Goal: Information Seeking & Learning: Learn about a topic

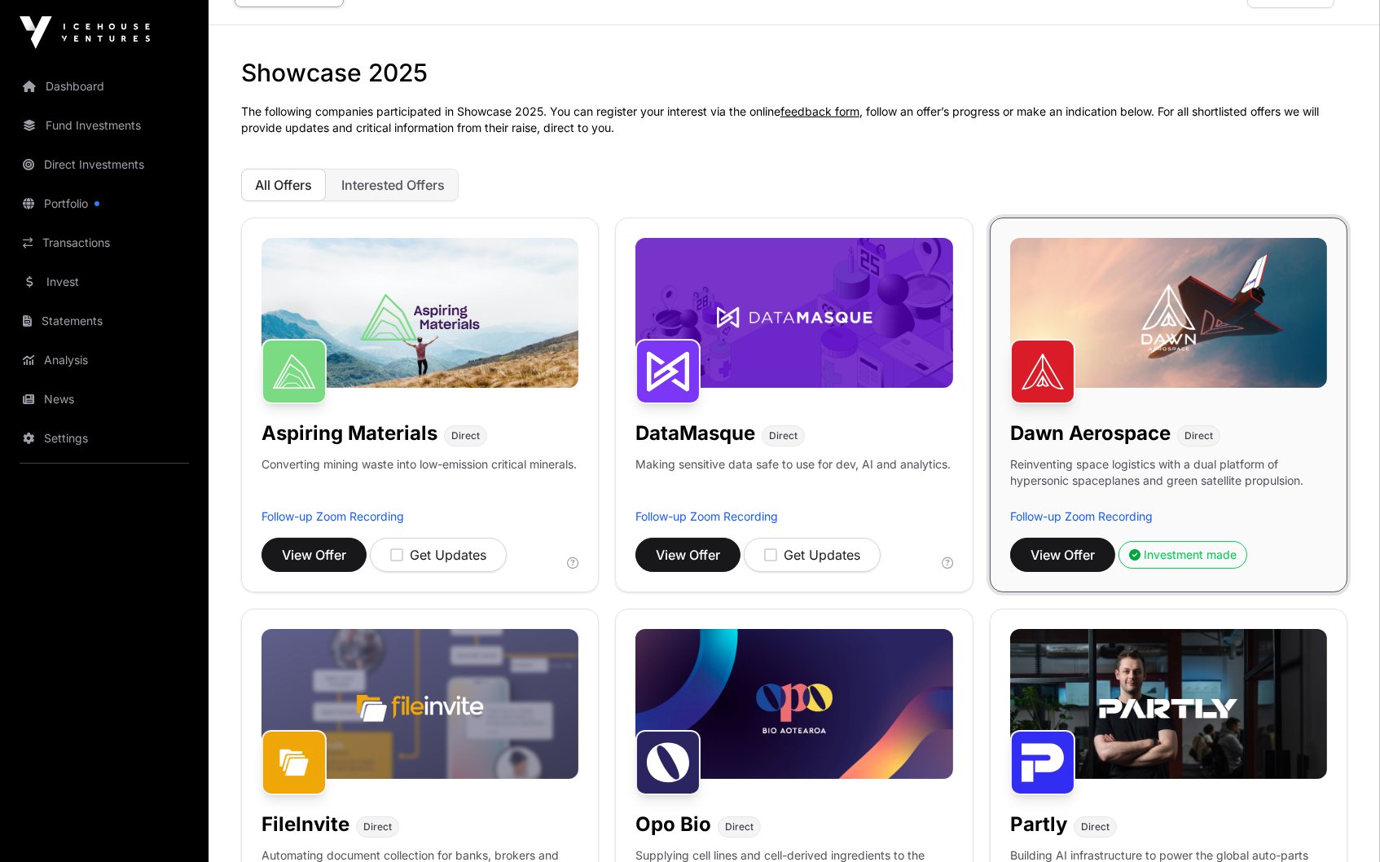
scroll to position [39, 0]
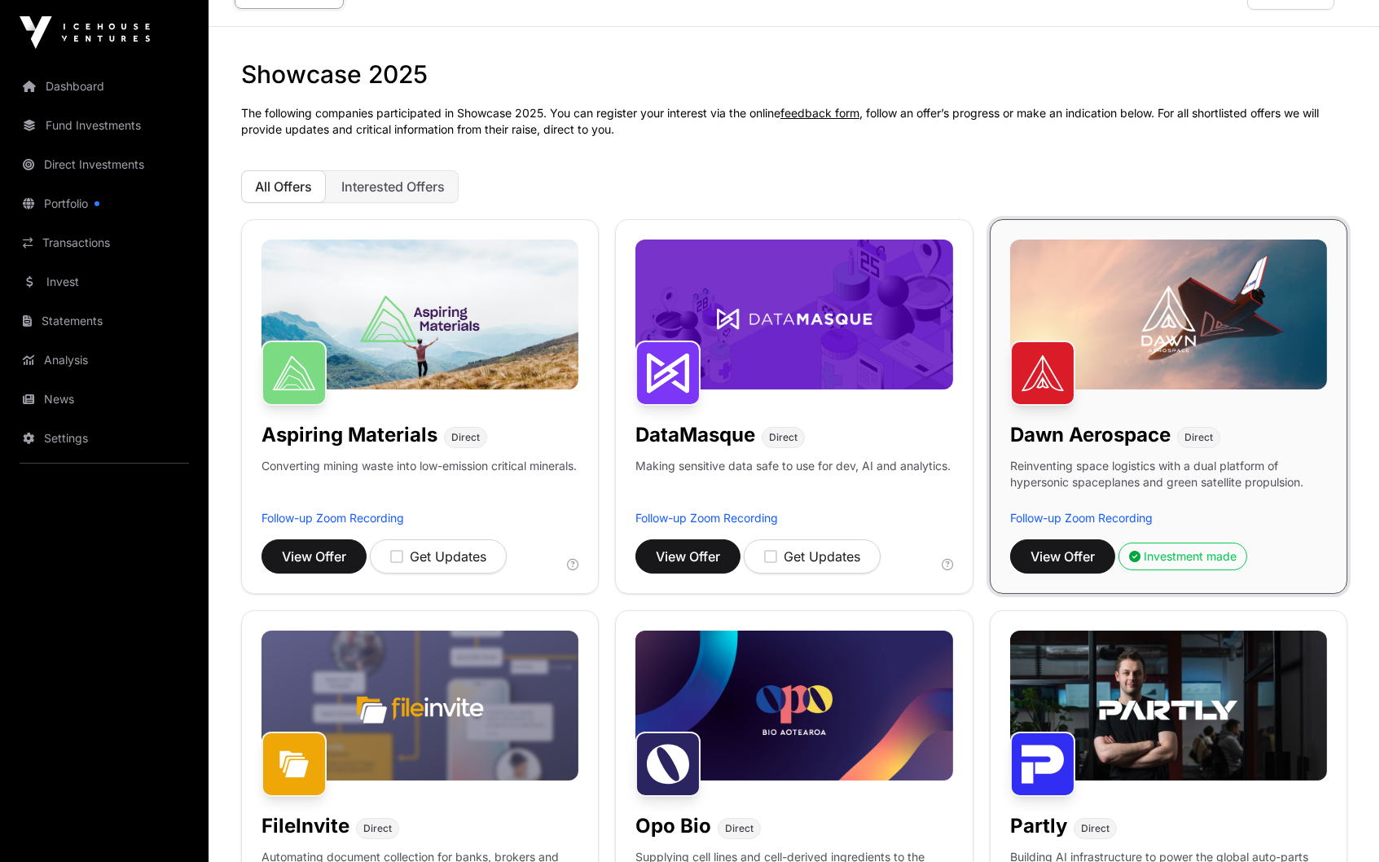
click at [416, 170] on button "Interested Offers" at bounding box center [393, 186] width 131 height 33
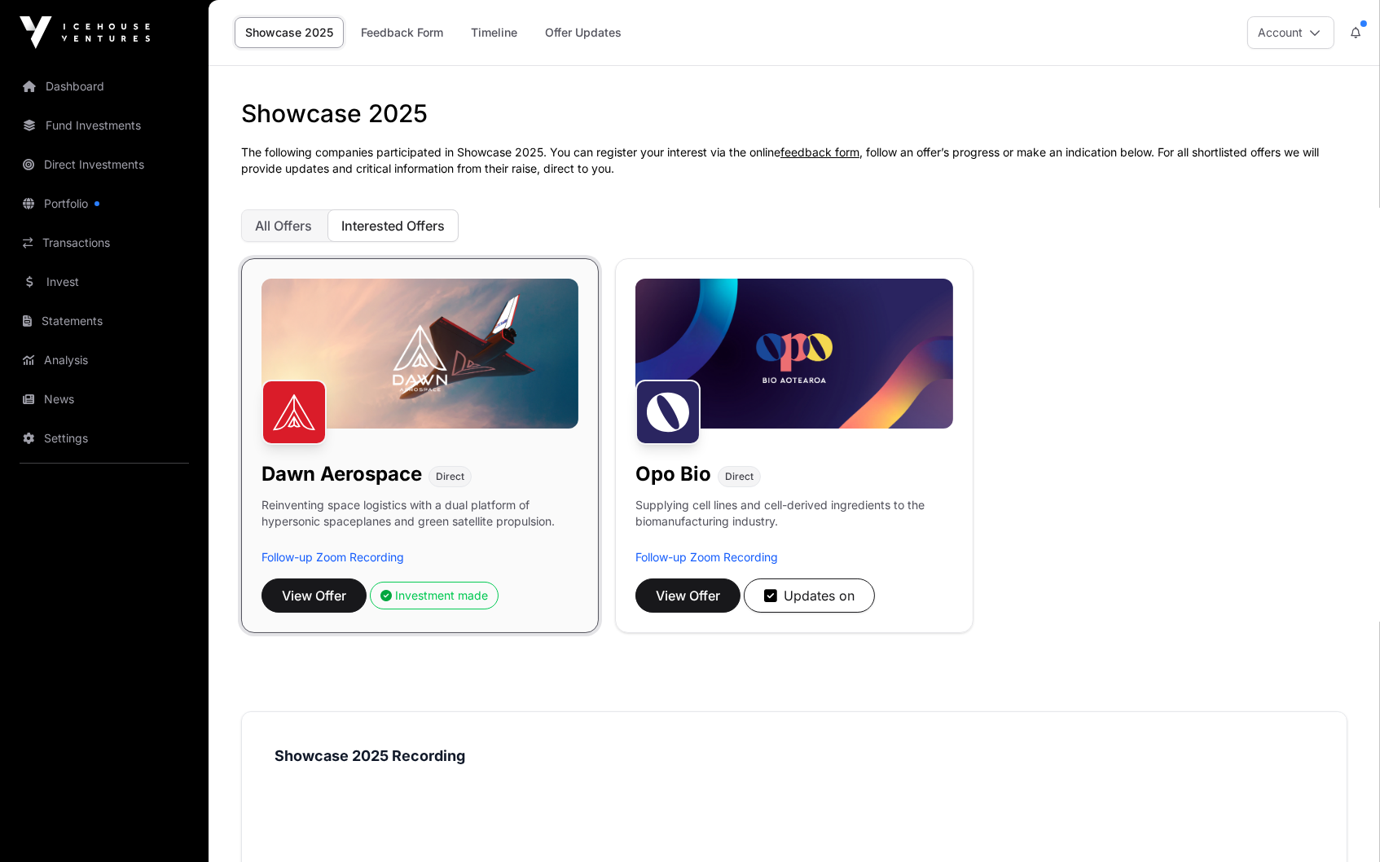
scroll to position [0, 0]
click at [126, 86] on link "Dashboard" at bounding box center [104, 86] width 183 height 36
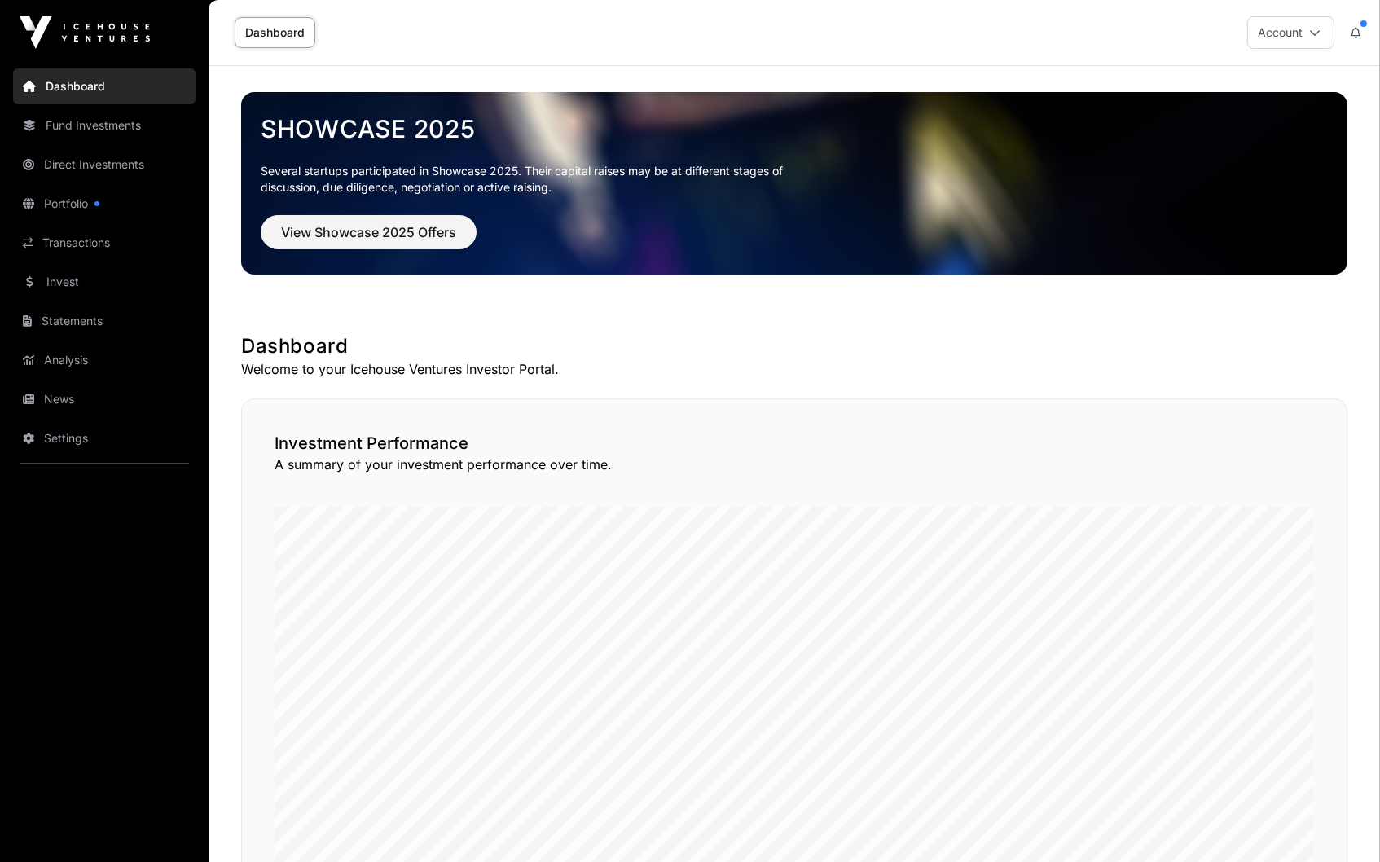
click at [45, 192] on link "Portfolio" at bounding box center [104, 204] width 183 height 36
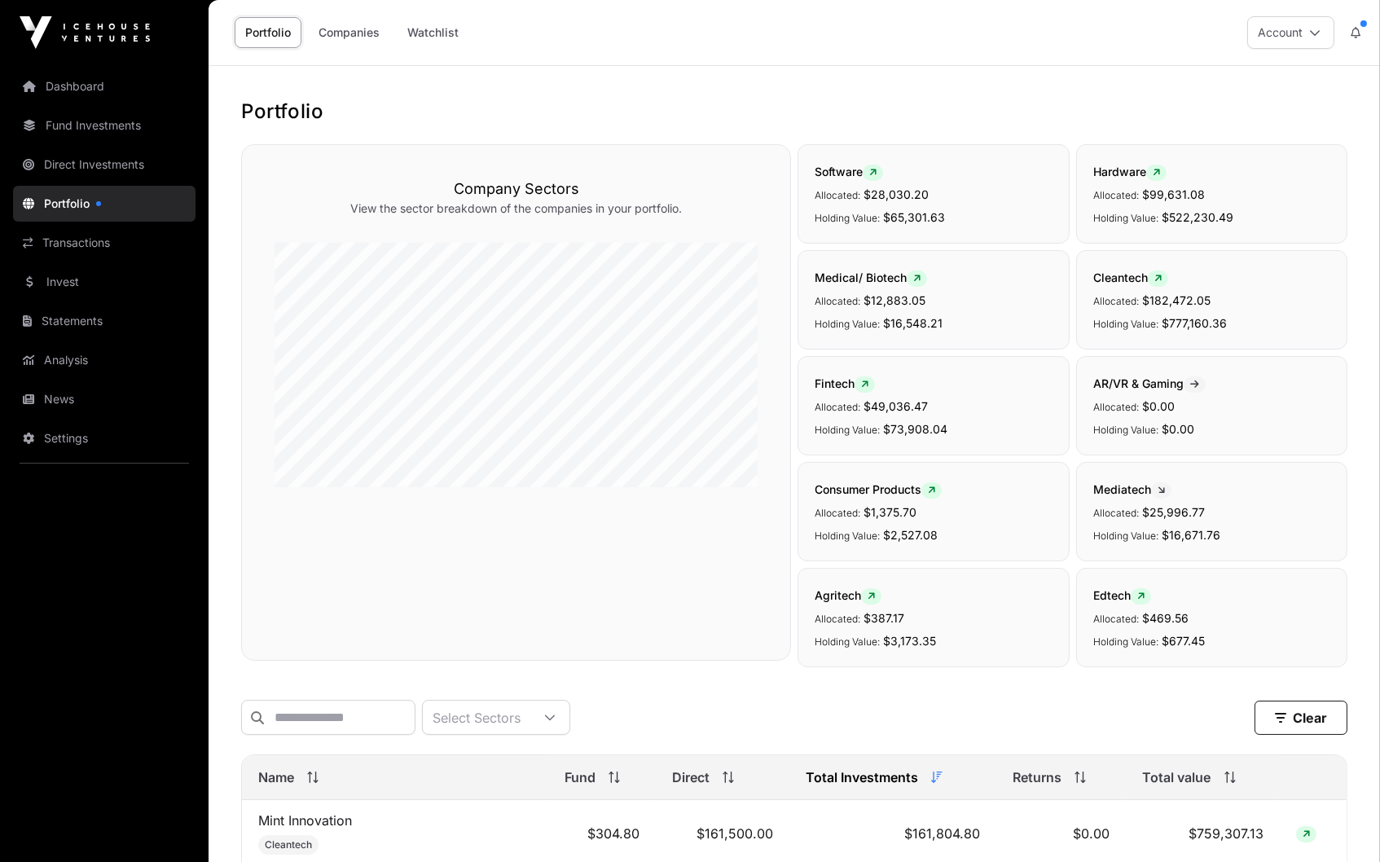
click at [359, 25] on link "Companies" at bounding box center [349, 32] width 82 height 31
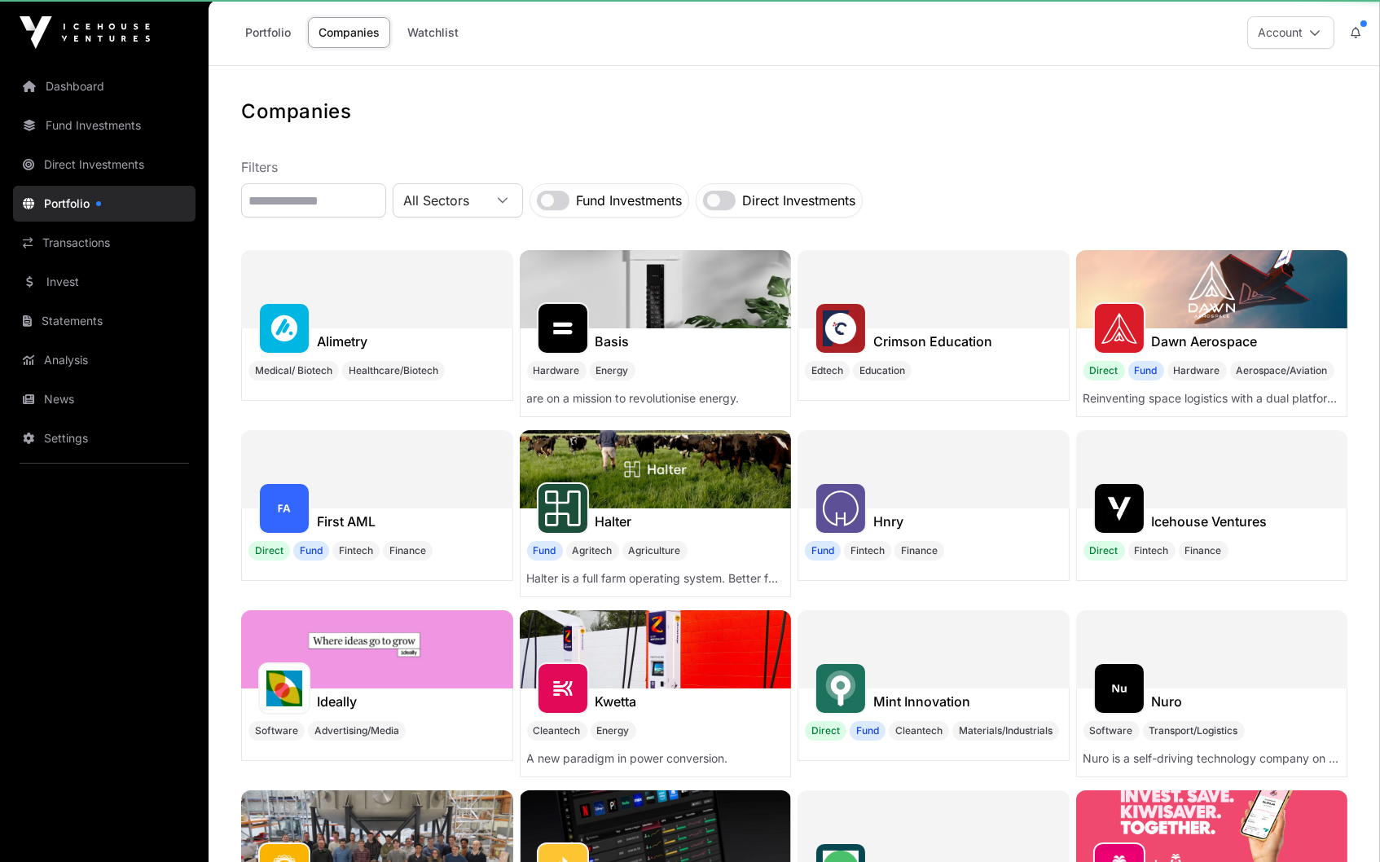
click at [357, 29] on link "Companies" at bounding box center [349, 32] width 82 height 31
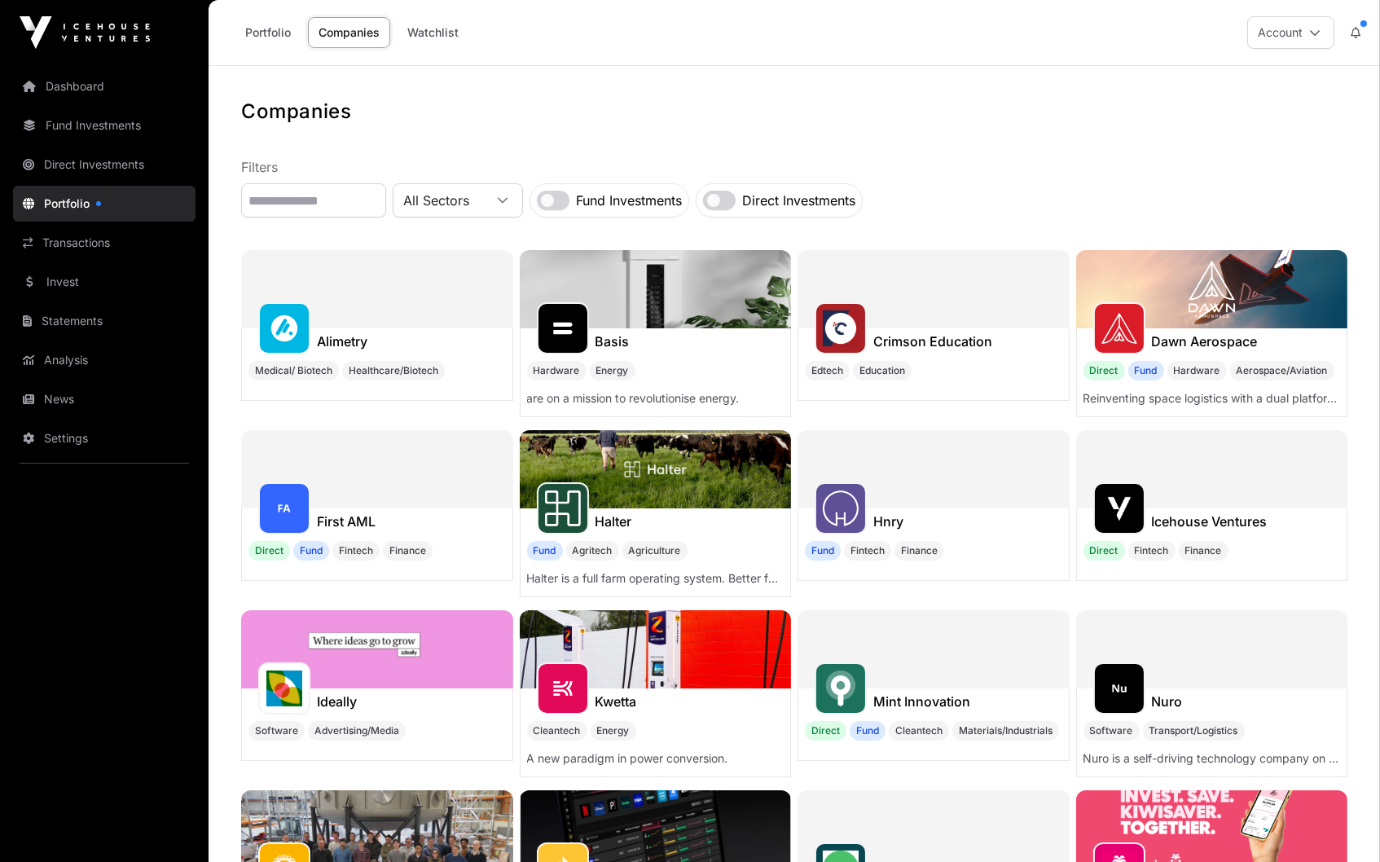
click at [262, 29] on link "Portfolio" at bounding box center [268, 32] width 67 height 31
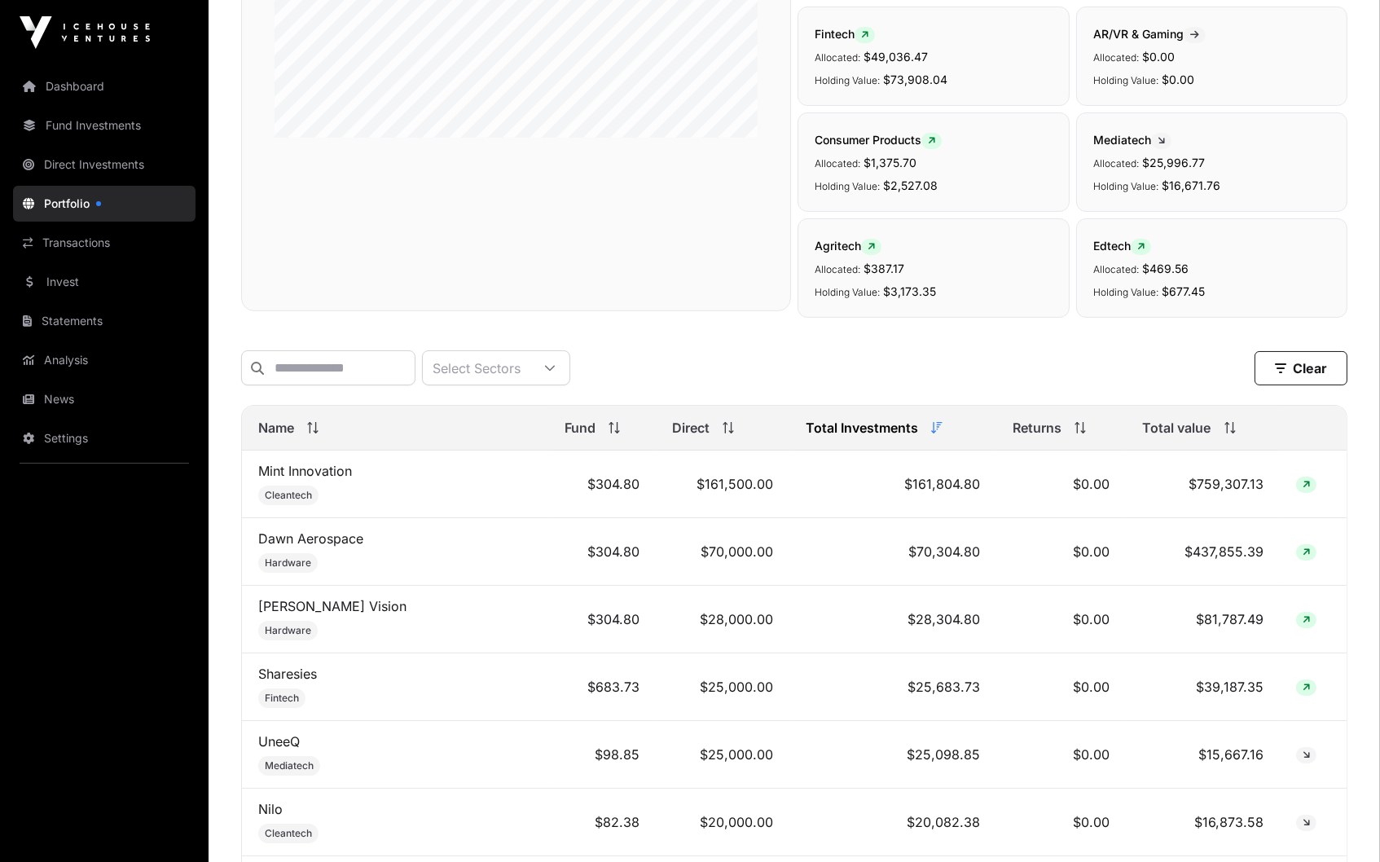
scroll to position [359, 0]
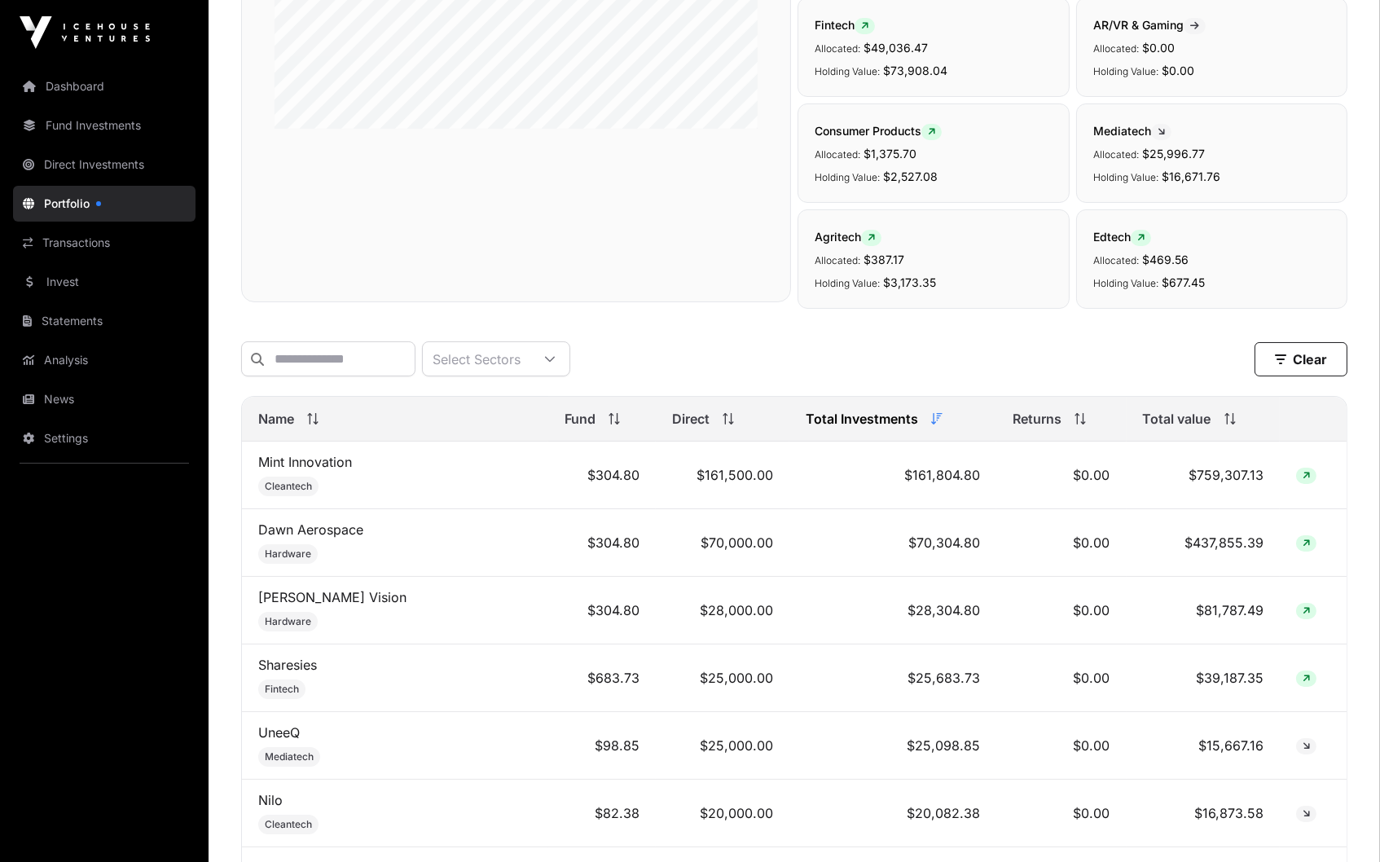
click at [1225, 413] on icon at bounding box center [1230, 418] width 11 height 11
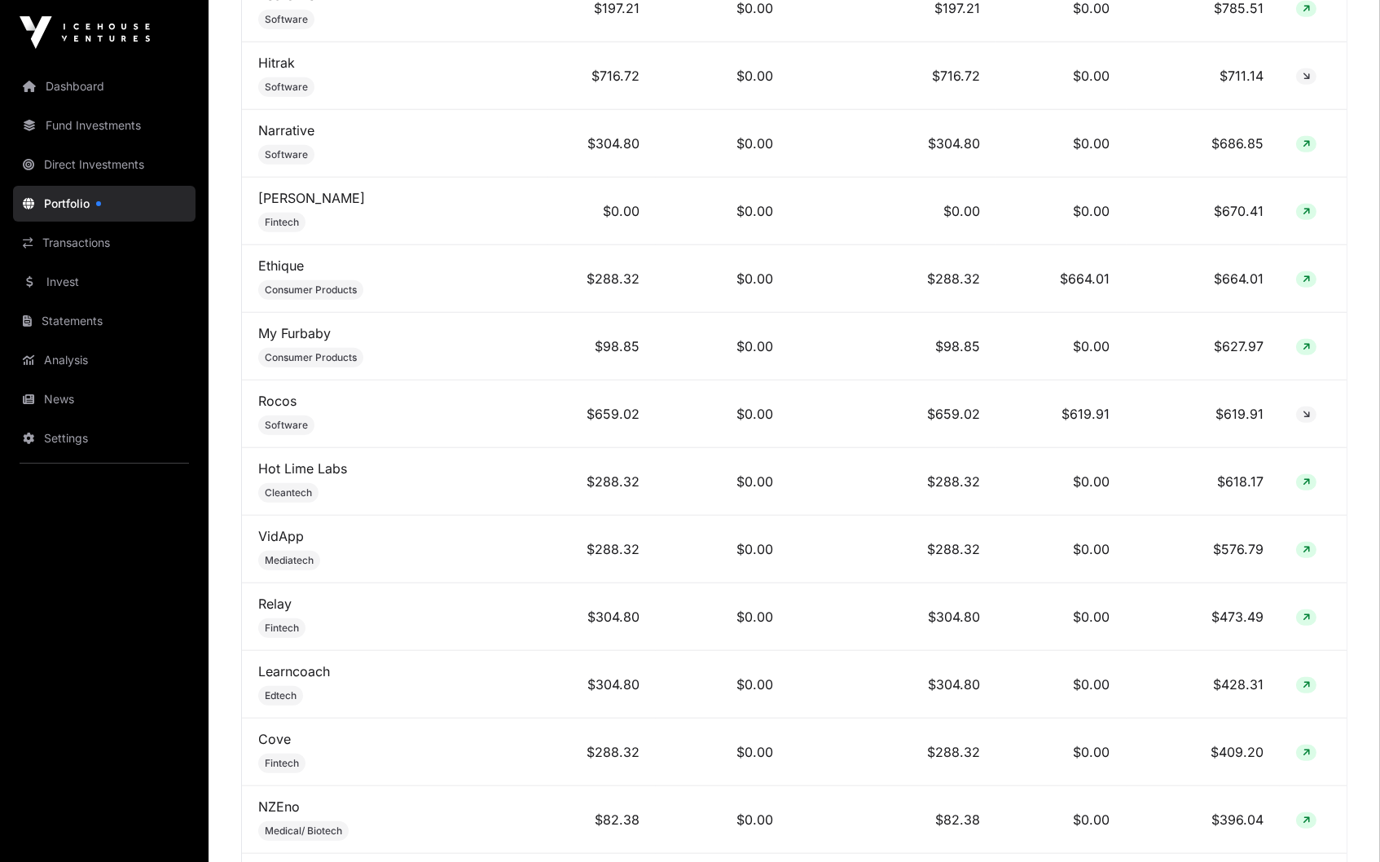
scroll to position [2451, 0]
click at [269, 323] on link "My Furbaby" at bounding box center [294, 331] width 73 height 16
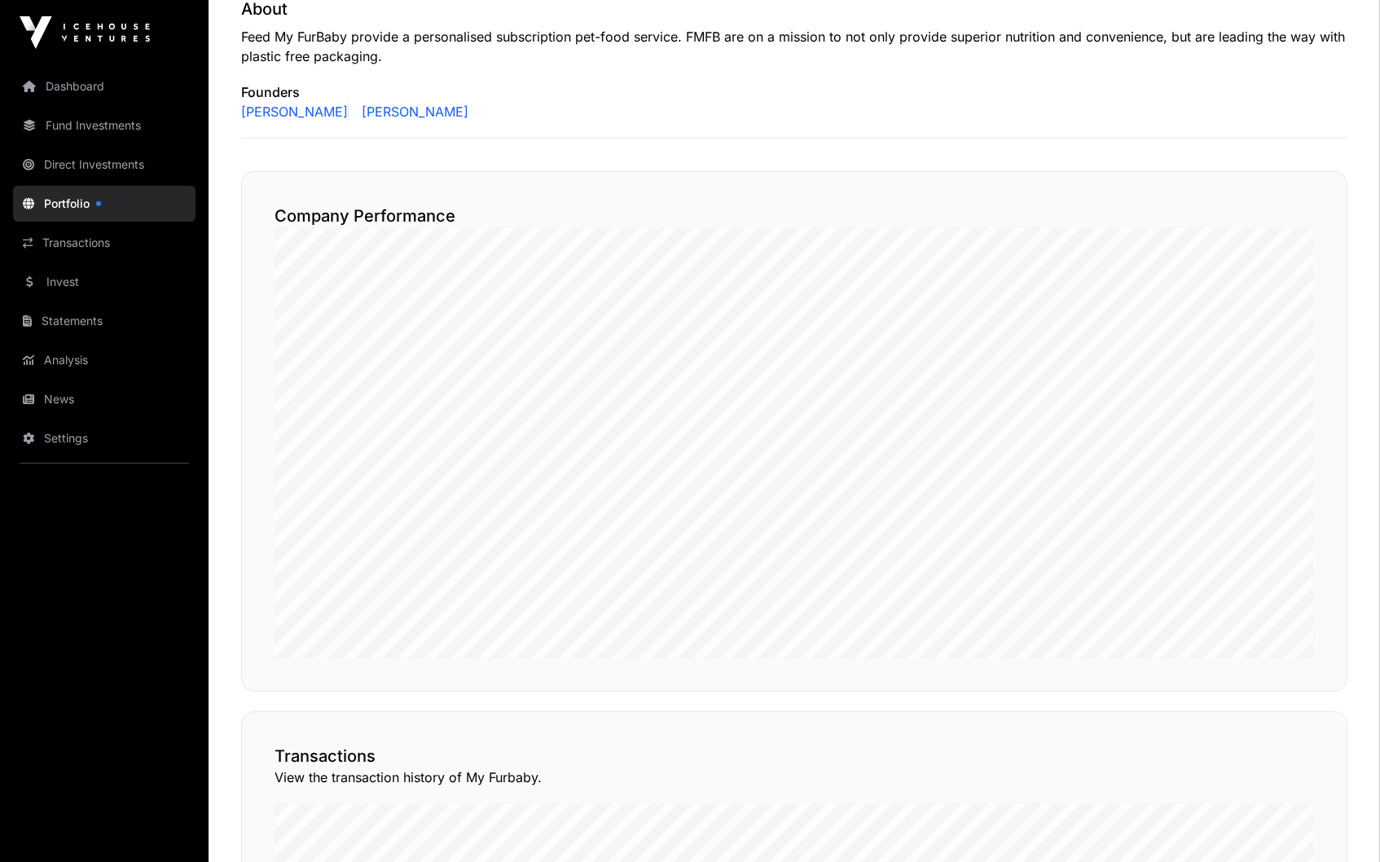
scroll to position [698, 0]
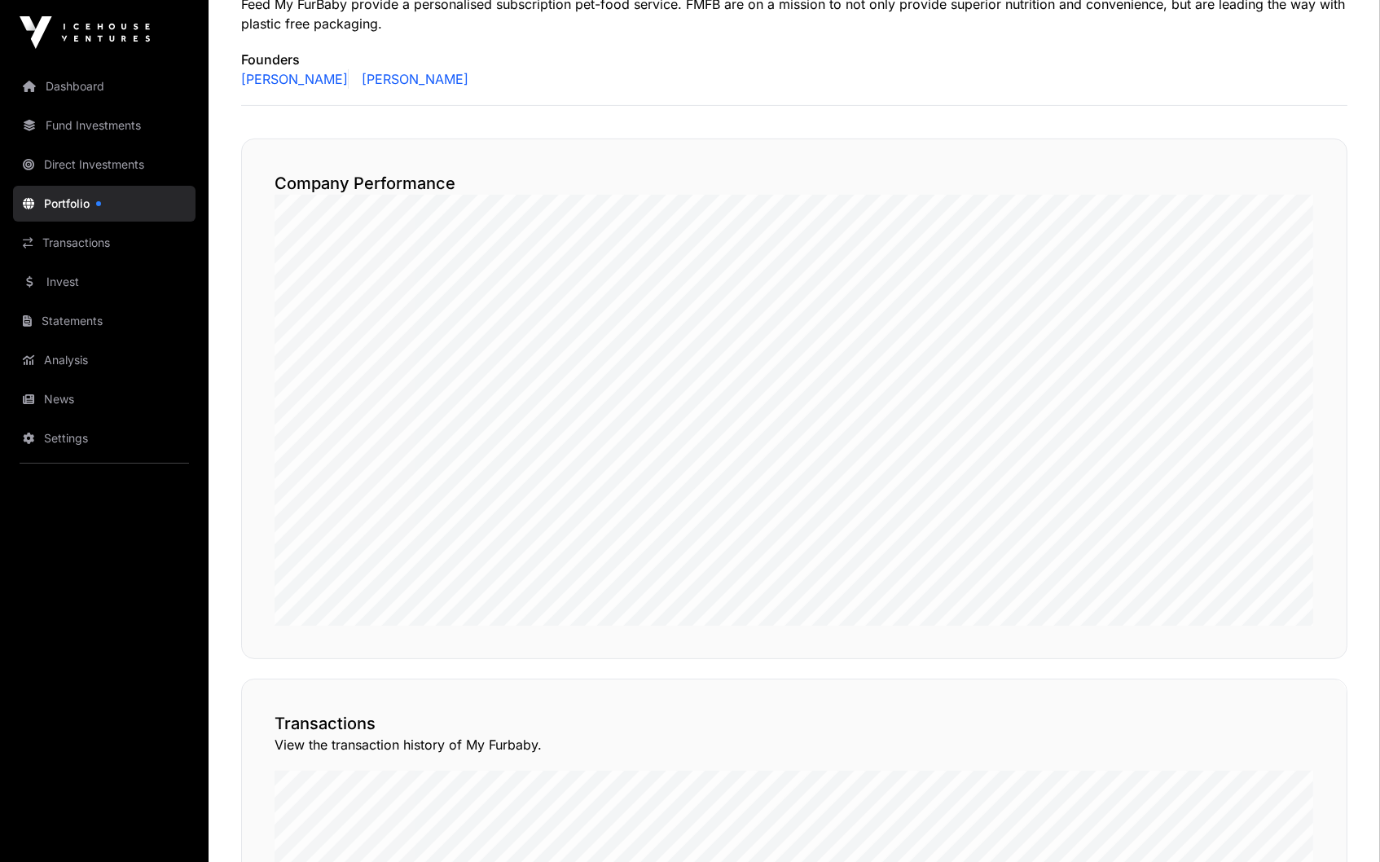
click at [376, 77] on link "Ben Rennell" at bounding box center [411, 79] width 113 height 20
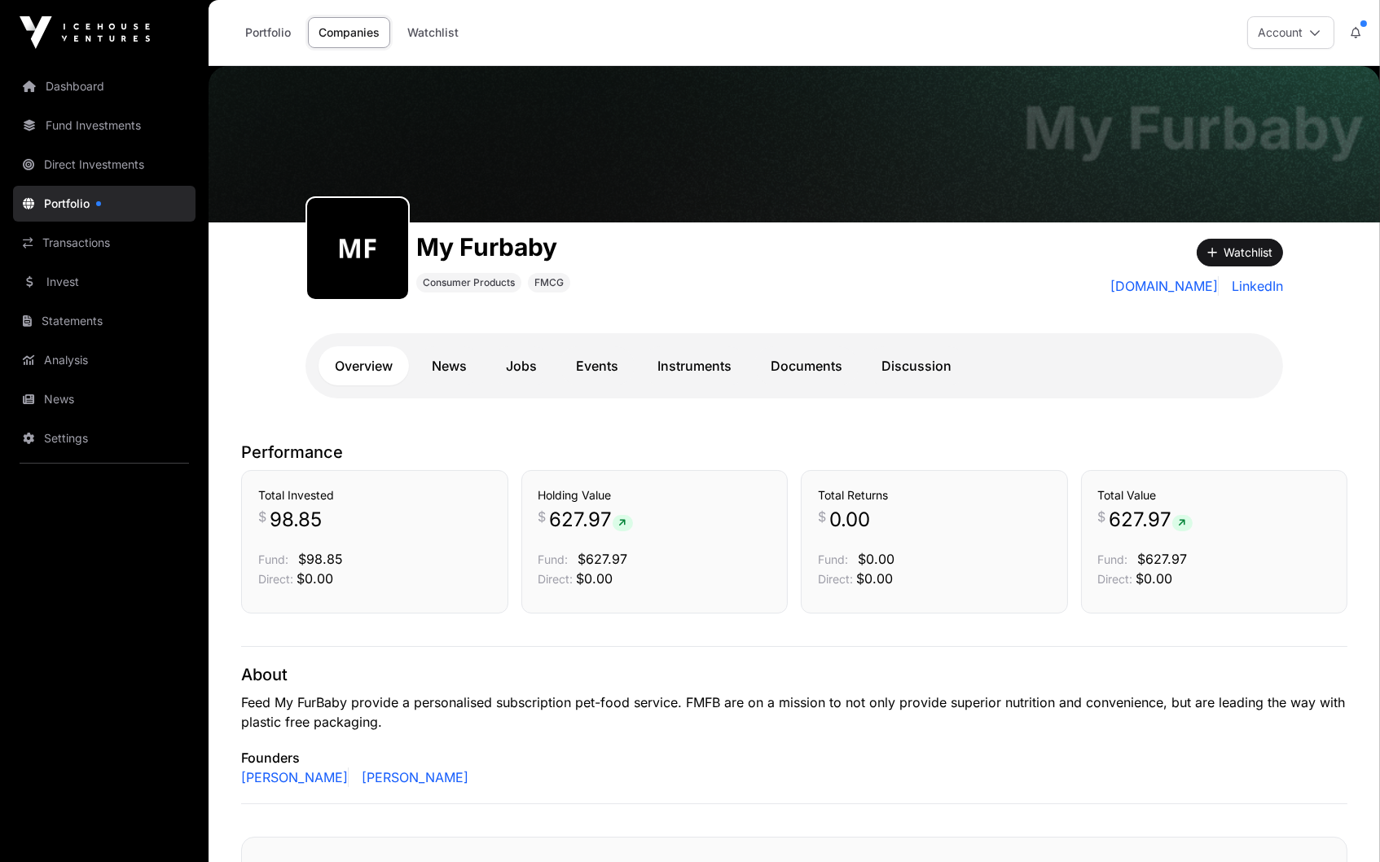
scroll to position [0, 0]
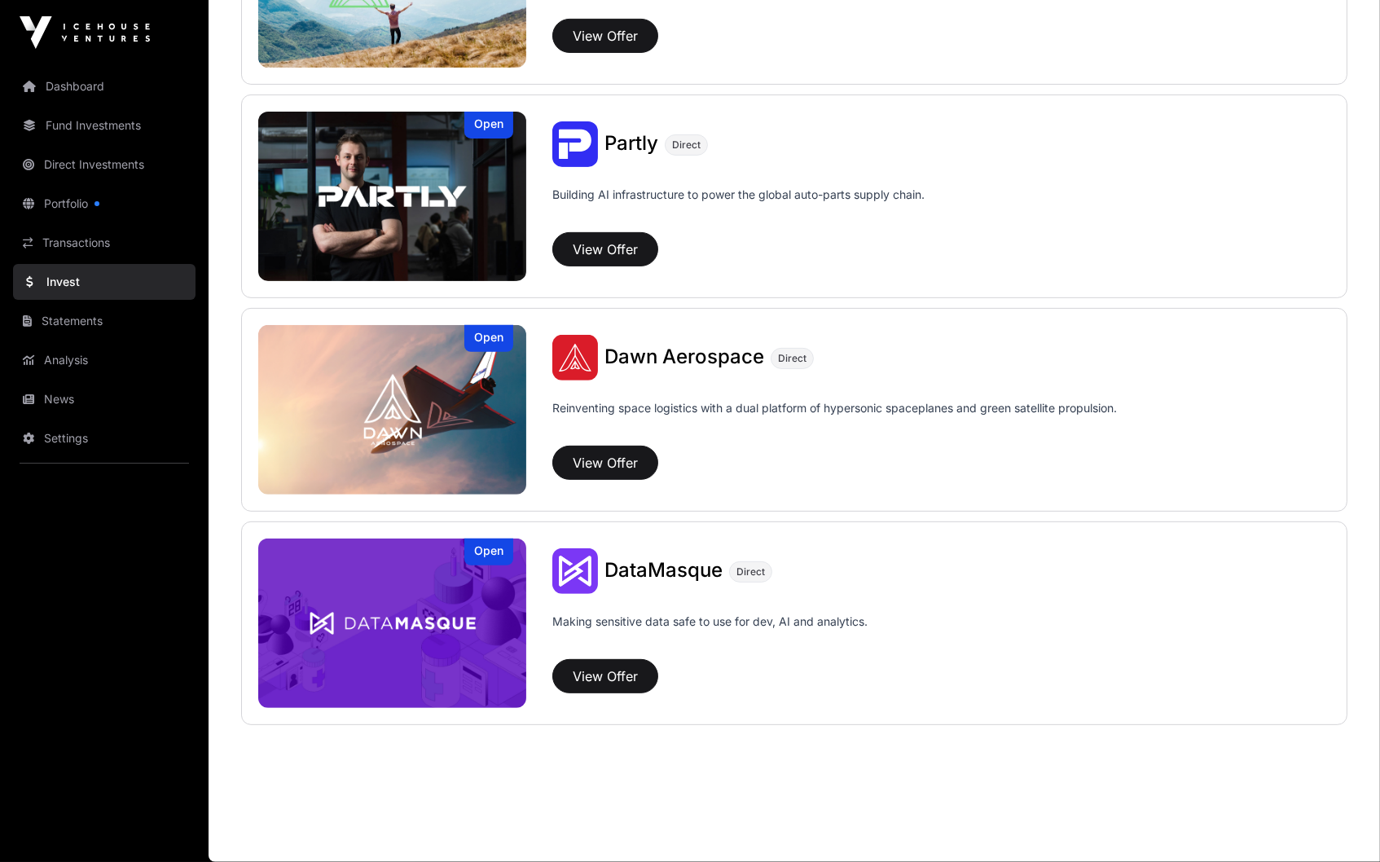
scroll to position [1182, 0]
click at [68, 85] on link "Dashboard" at bounding box center [104, 86] width 183 height 36
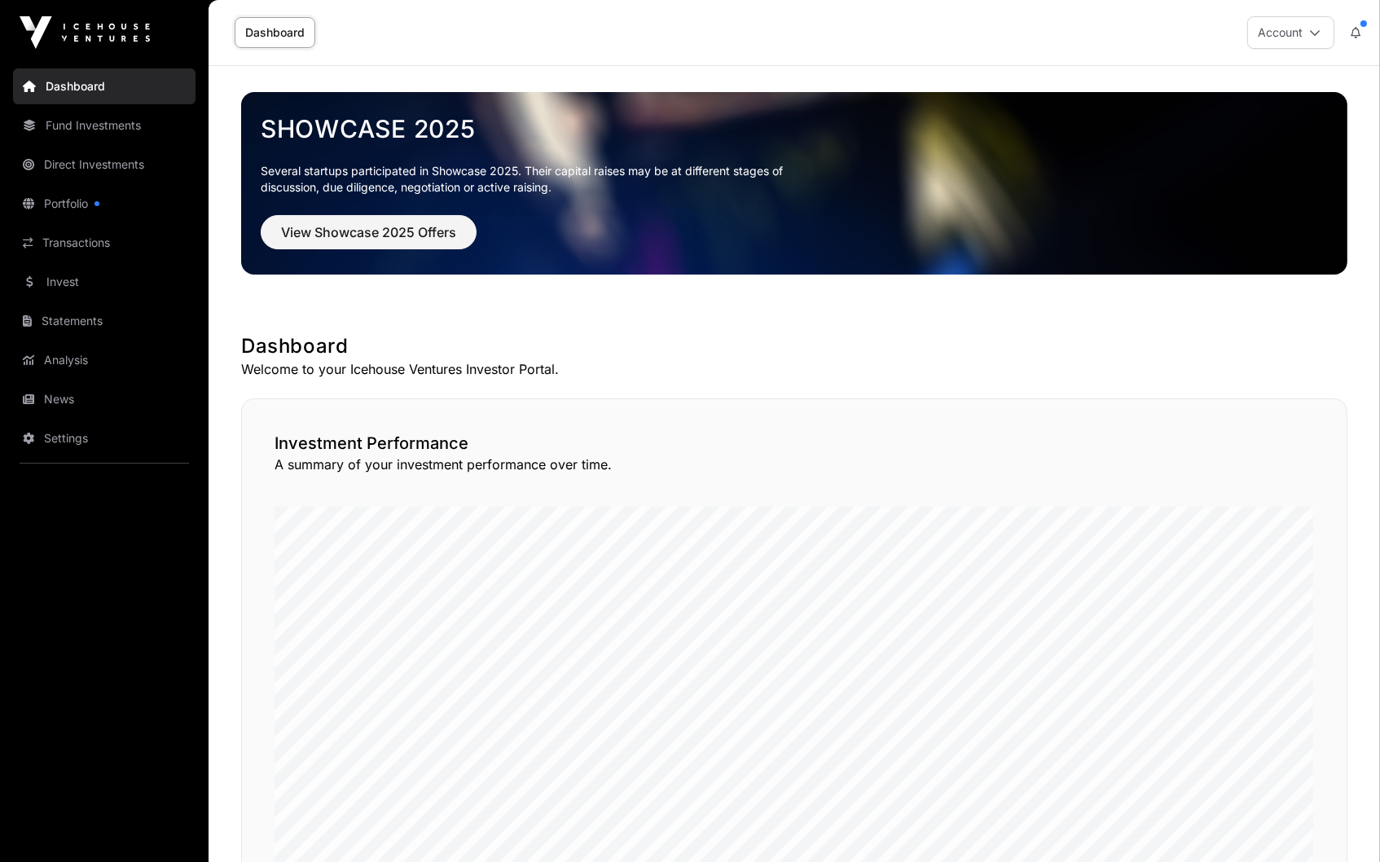
click at [52, 279] on link "Invest" at bounding box center [104, 282] width 183 height 36
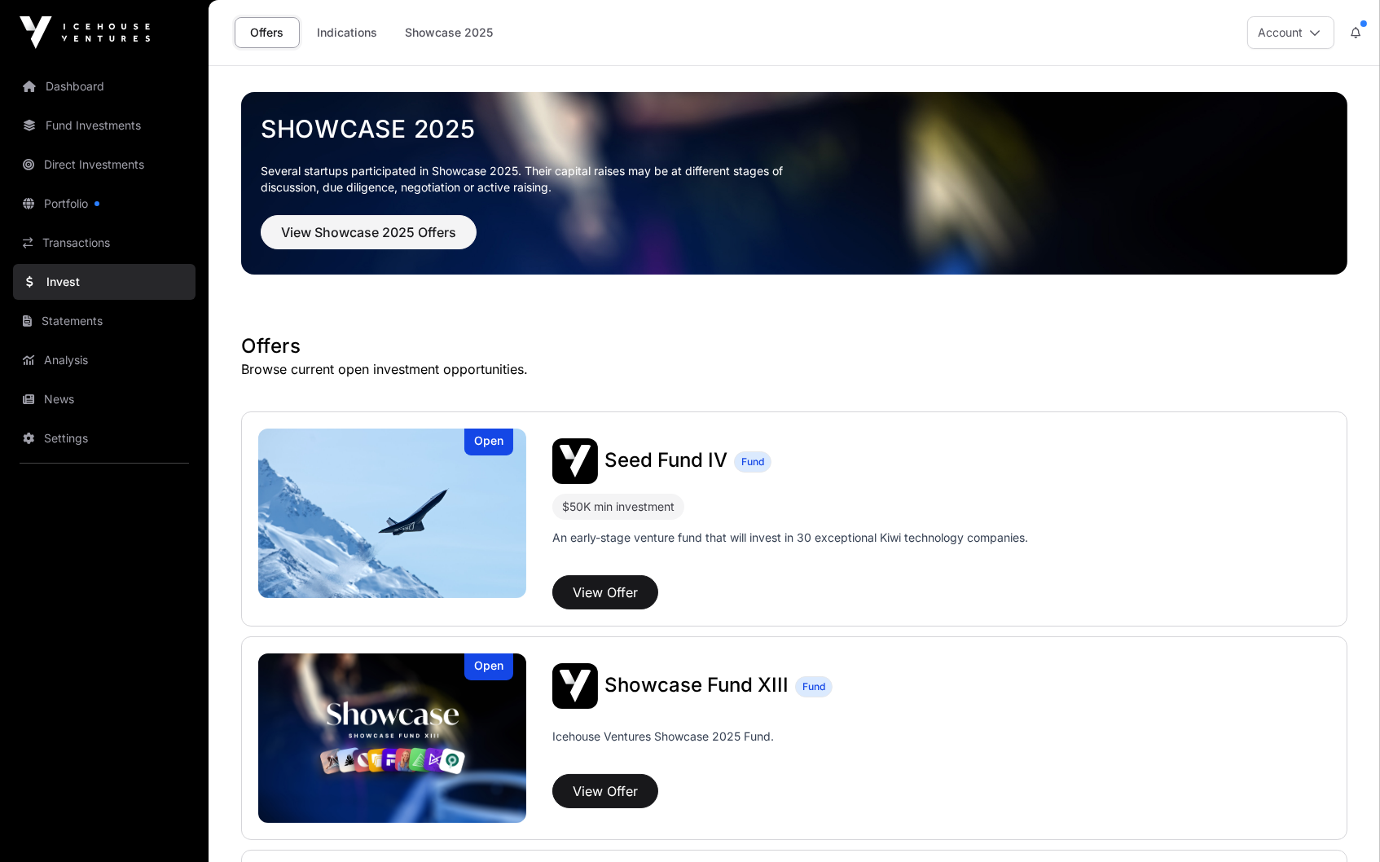
click at [79, 205] on link "Portfolio" at bounding box center [104, 204] width 183 height 36
